Goal: Task Accomplishment & Management: Use online tool/utility

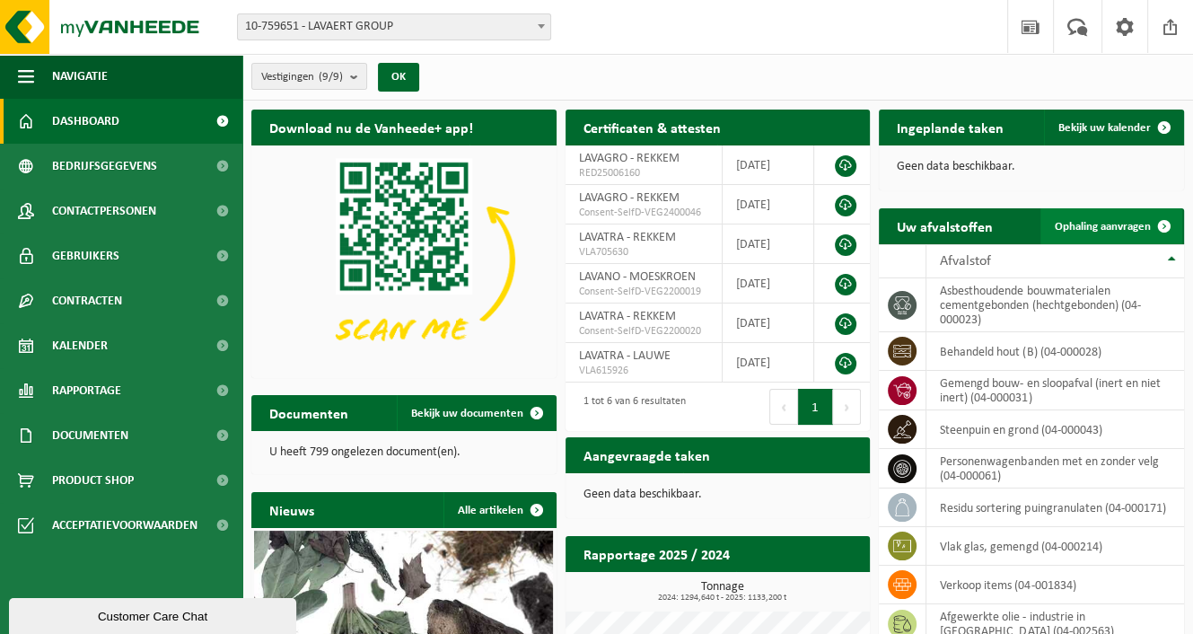
click at [1121, 230] on span "Ophaling aanvragen" at bounding box center [1103, 227] width 96 height 12
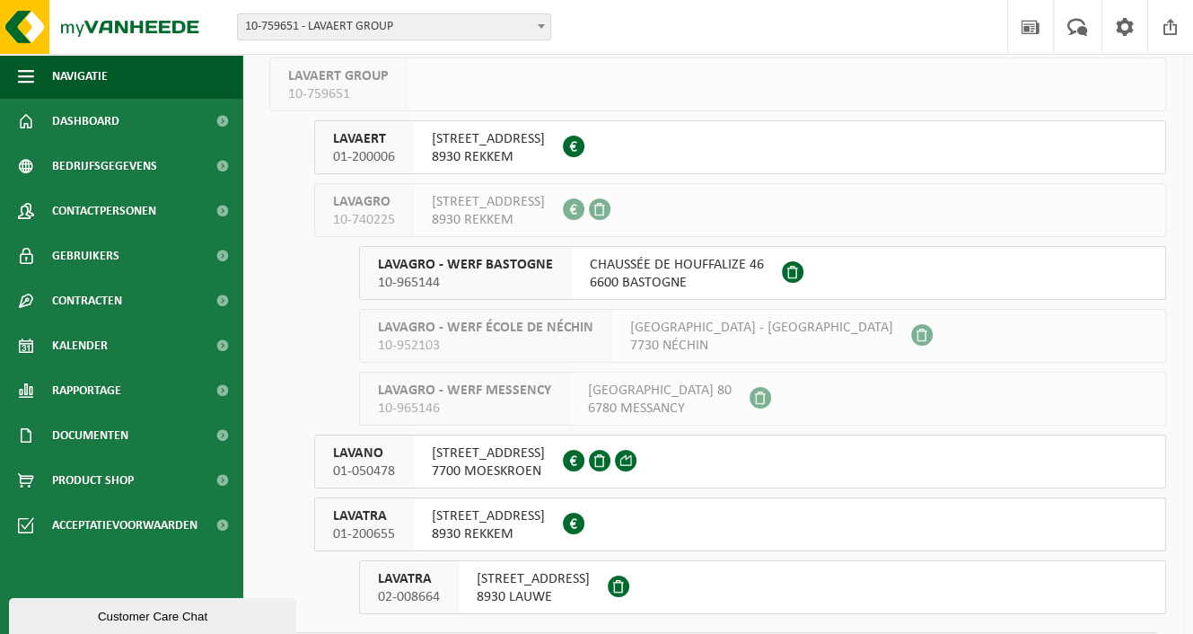
scroll to position [171, 0]
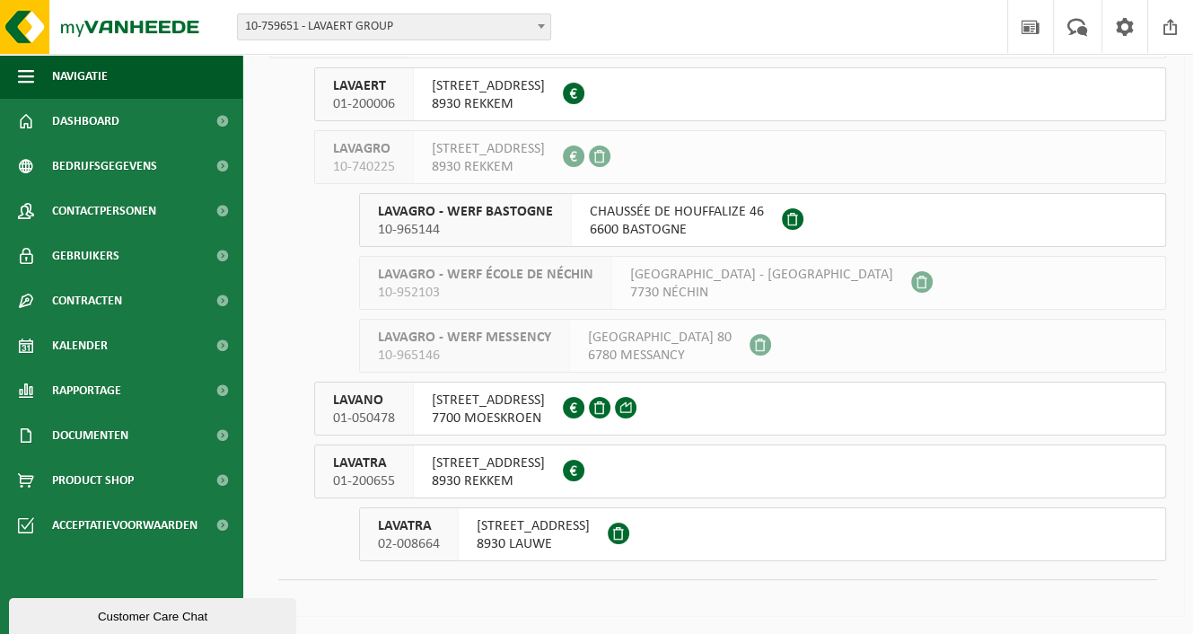
click at [425, 540] on span "02-008664" at bounding box center [409, 544] width 62 height 18
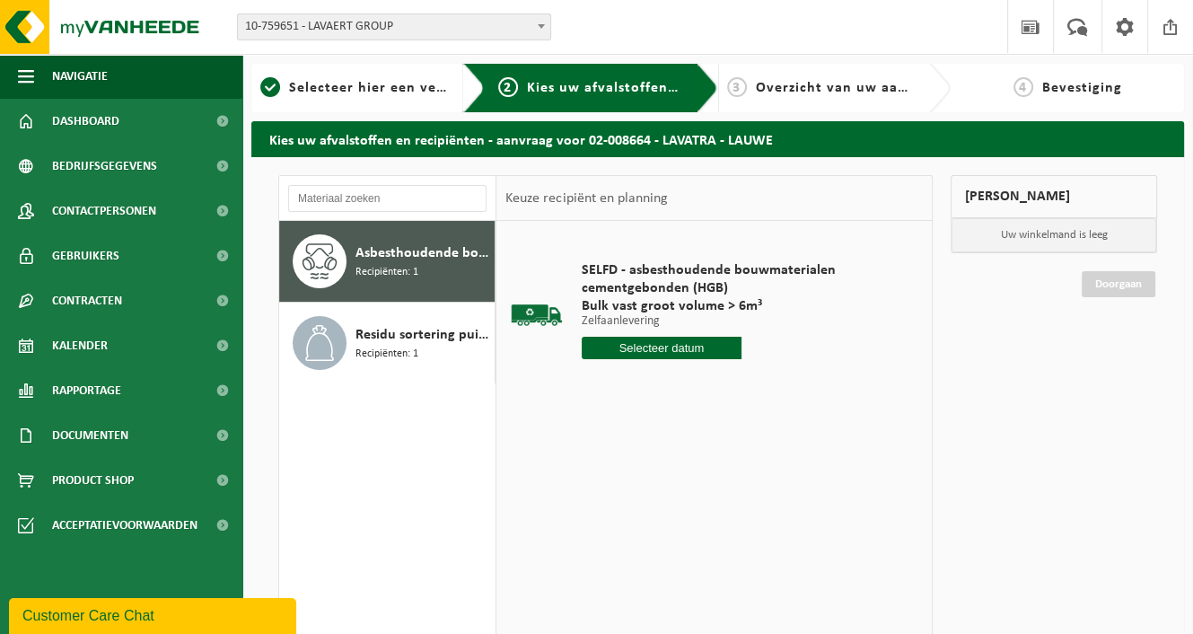
click at [642, 352] on input "text" at bounding box center [662, 348] width 160 height 22
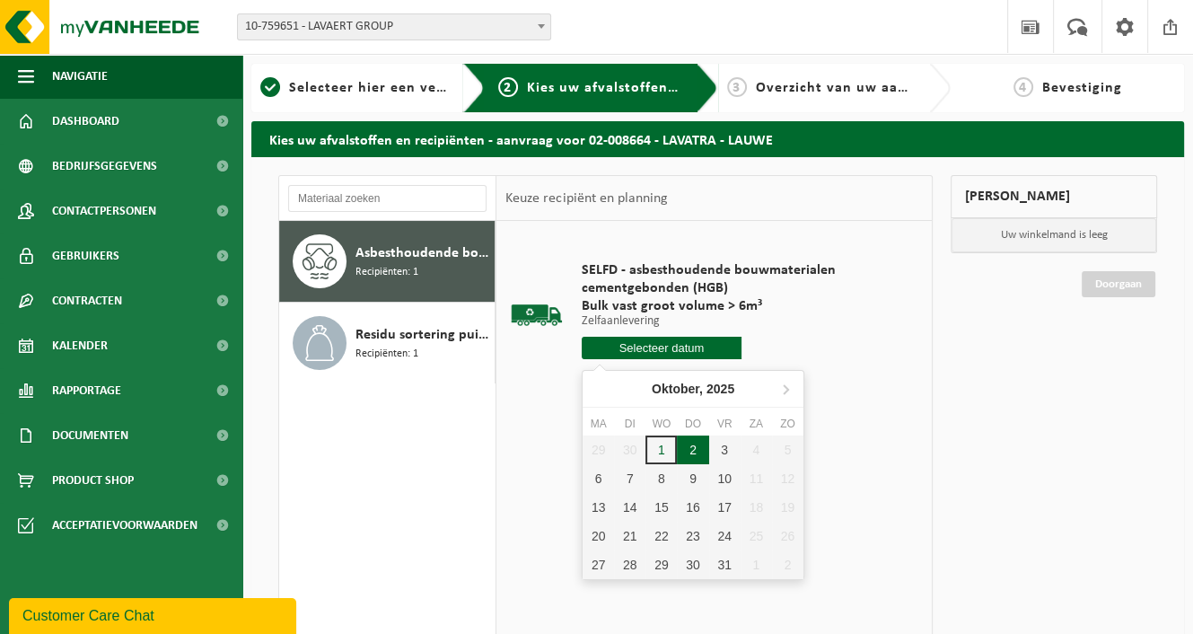
click at [697, 446] on div "2" at bounding box center [692, 449] width 31 height 29
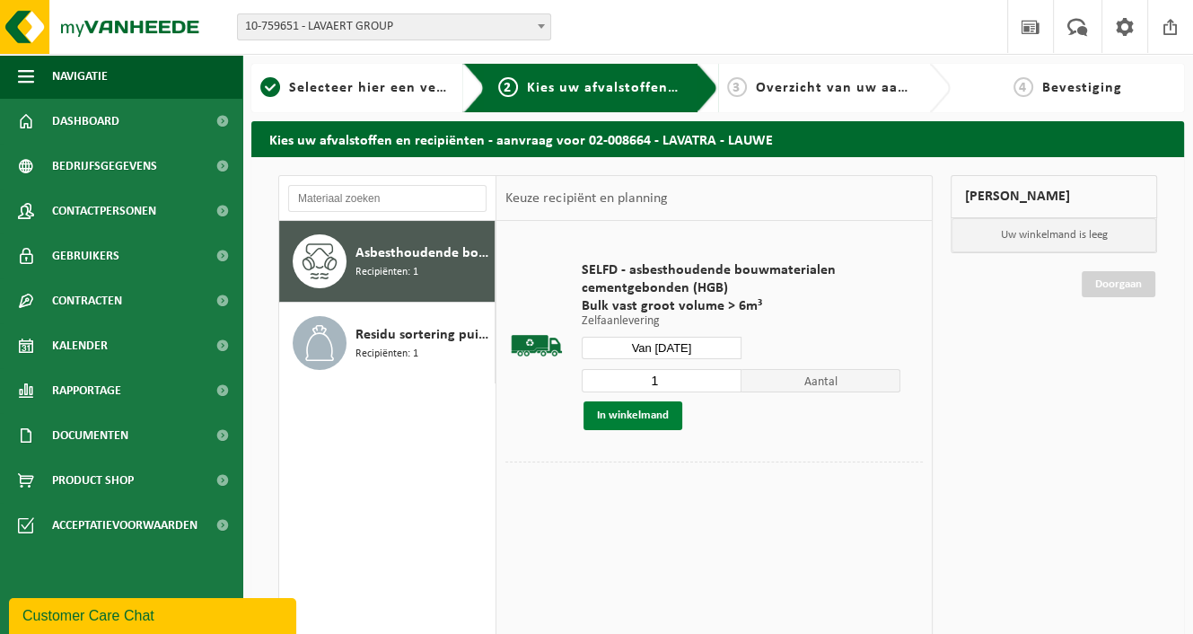
click at [649, 422] on button "In winkelmand" at bounding box center [633, 415] width 99 height 29
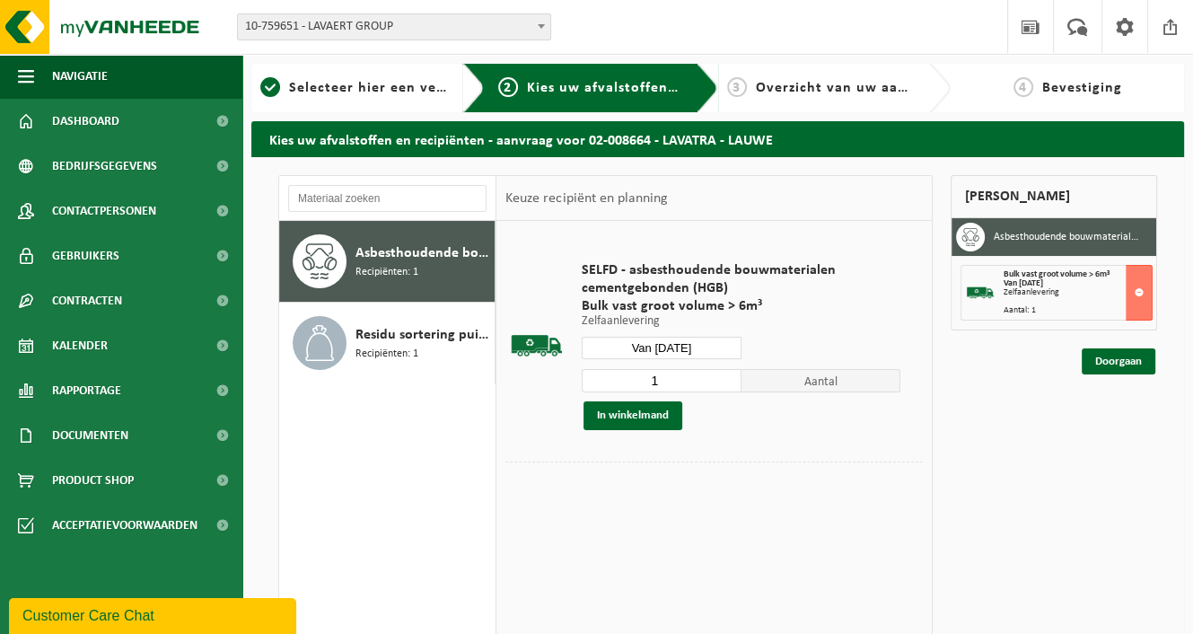
click at [689, 345] on input "Van 2025-10-02" at bounding box center [662, 348] width 160 height 22
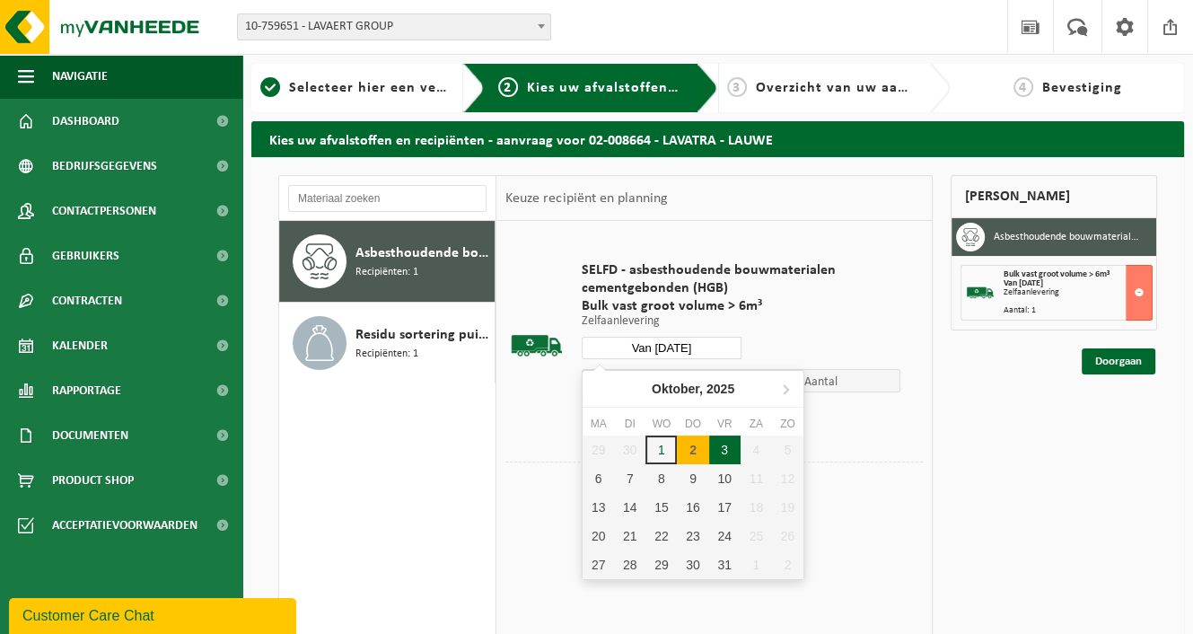
click at [715, 450] on div "3" at bounding box center [724, 449] width 31 height 29
type input "Van 2025-10-03"
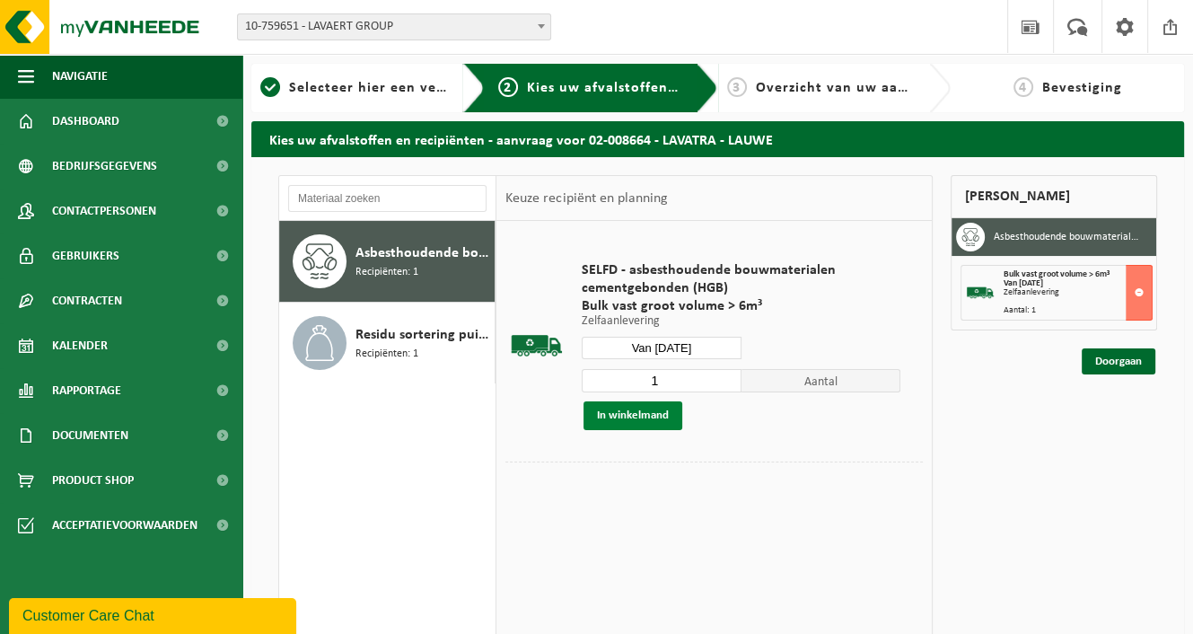
click at [618, 413] on button "In winkelmand" at bounding box center [633, 415] width 99 height 29
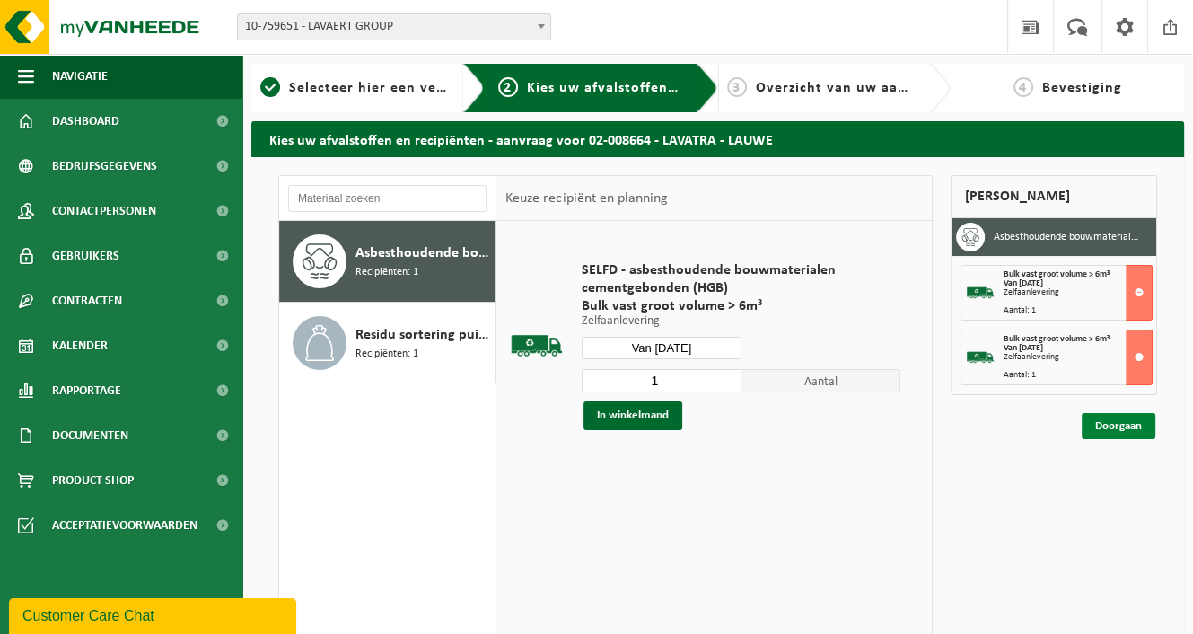
click at [1122, 433] on link "Doorgaan" at bounding box center [1119, 426] width 74 height 26
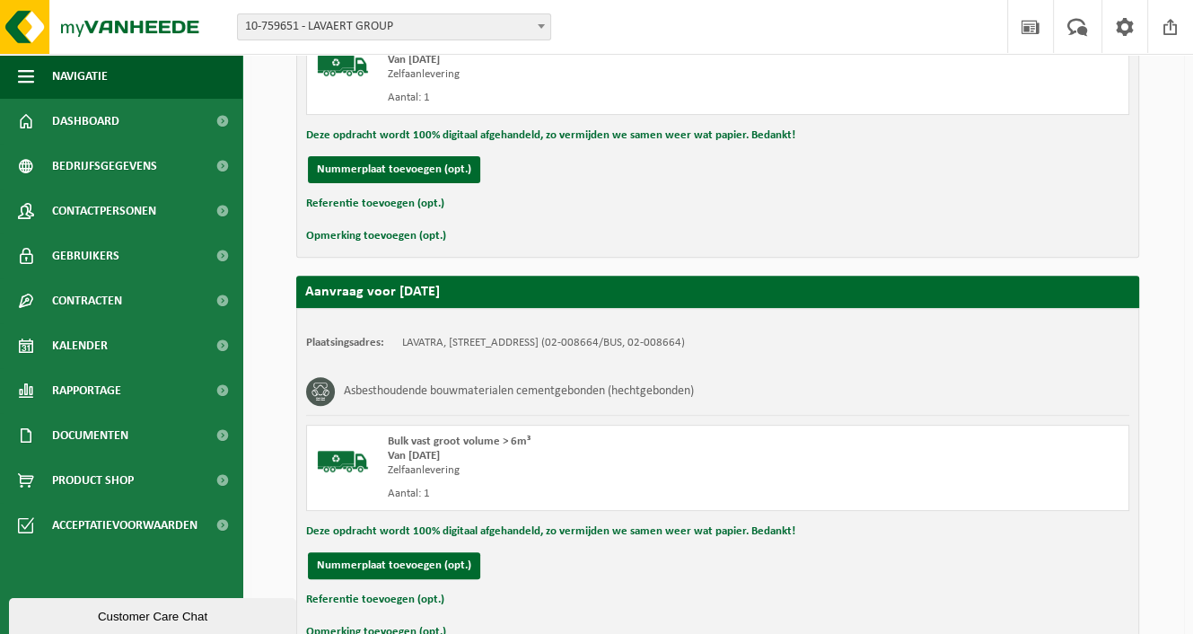
scroll to position [621, 0]
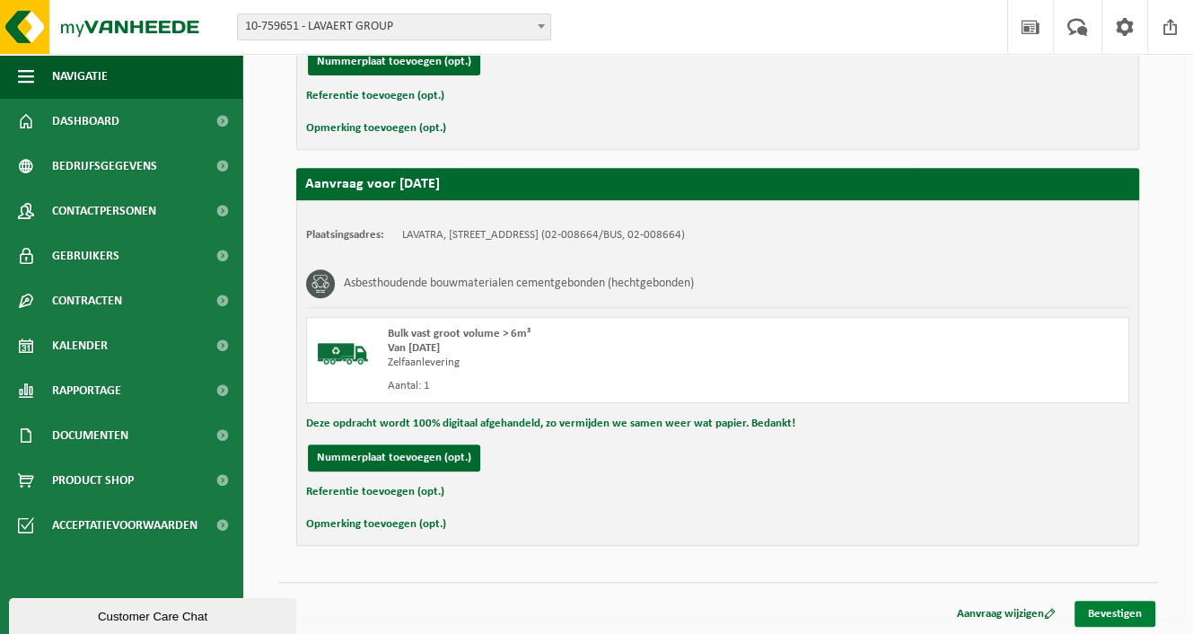
click at [1106, 601] on link "Bevestigen" at bounding box center [1115, 614] width 81 height 26
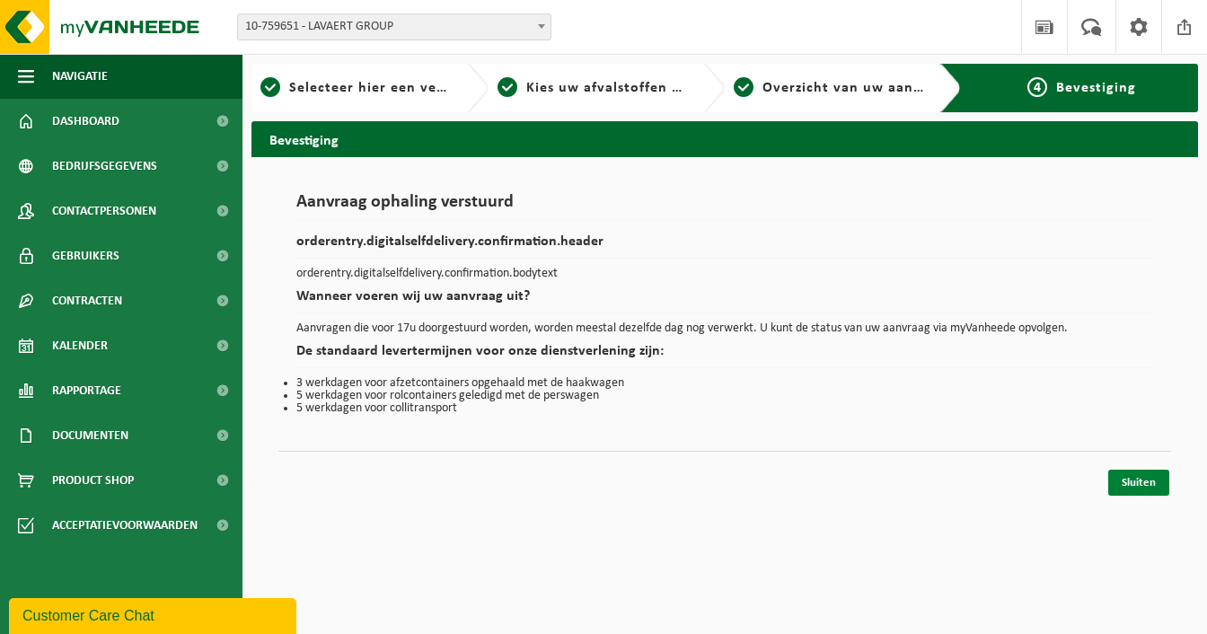
click at [1156, 482] on link "Sluiten" at bounding box center [1138, 483] width 61 height 26
